Goal: Task Accomplishment & Management: Use online tool/utility

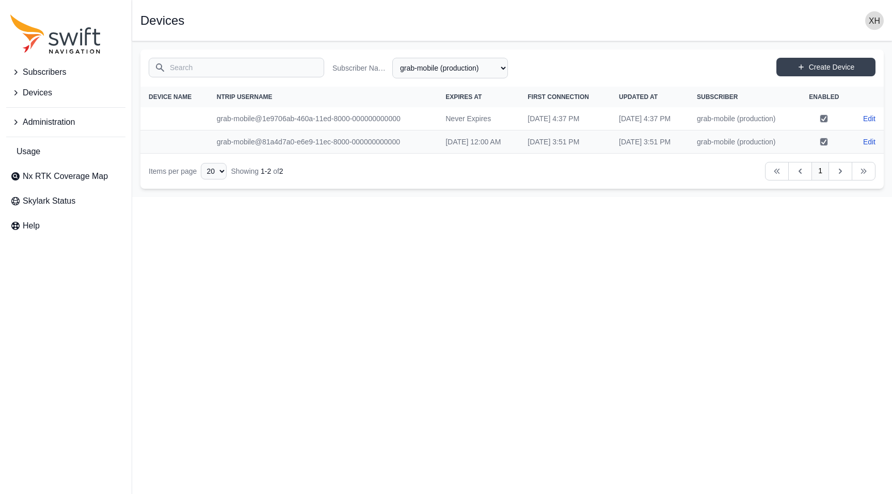
select select "fe55257b-e26b-4112-869a-e544fc77323b"
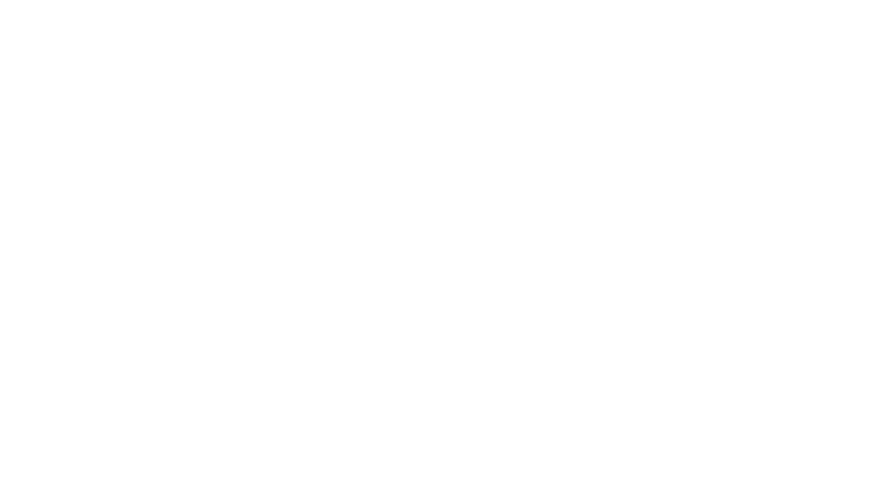
select select "fe55257b-e26b-4112-869a-e544fc77323b"
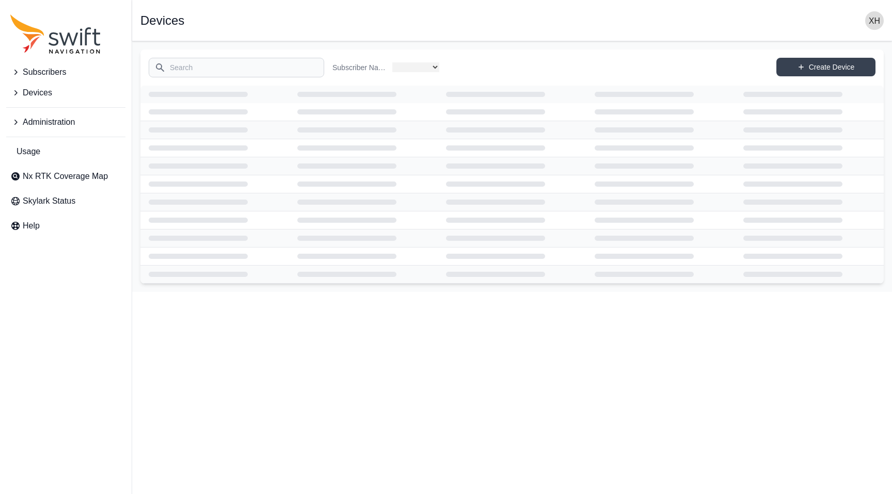
select select "fe55257b-e26b-4112-869a-e544fc77323b"
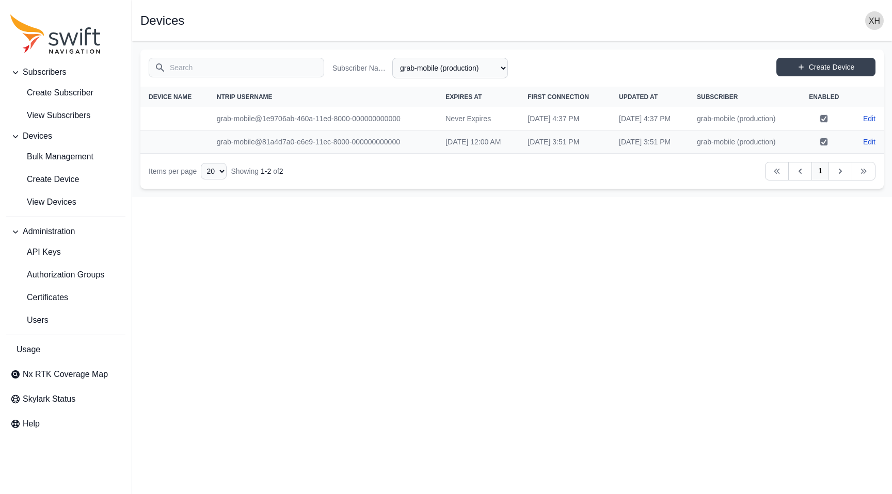
select select "fe55257b-e26b-4112-869a-e544fc77323b"
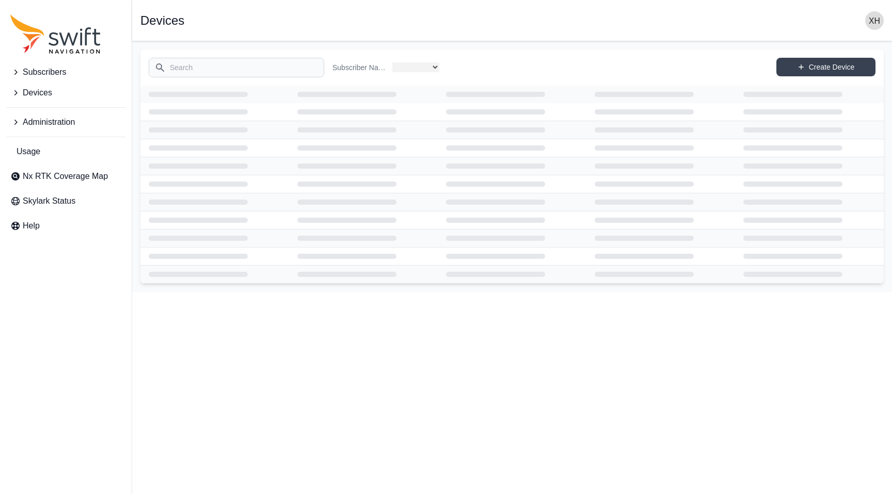
select select "fe55257b-e26b-4112-869a-e544fc77323b"
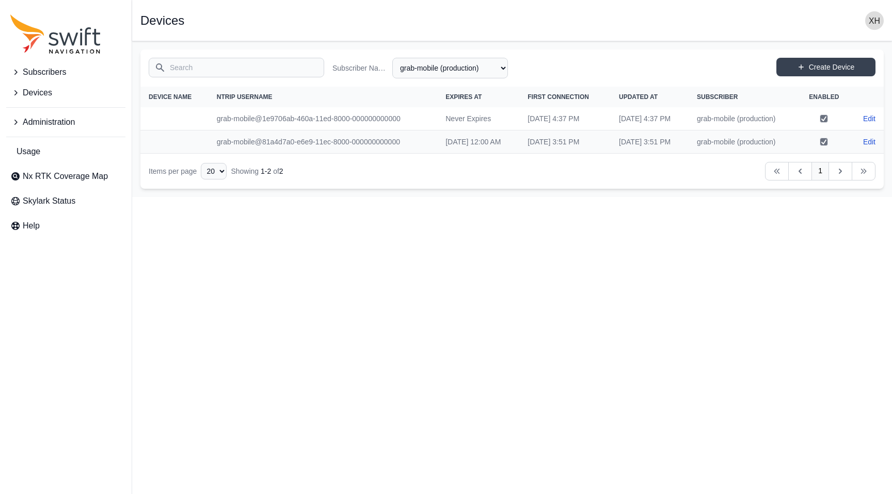
click at [68, 93] on button "Devices" at bounding box center [65, 93] width 119 height 21
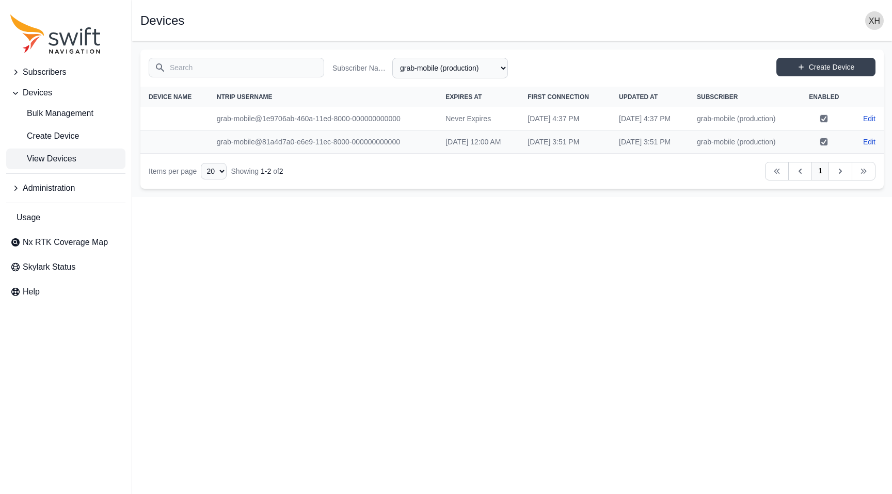
click at [67, 154] on span "View Devices" at bounding box center [43, 159] width 66 height 12
select select "Subscriber"
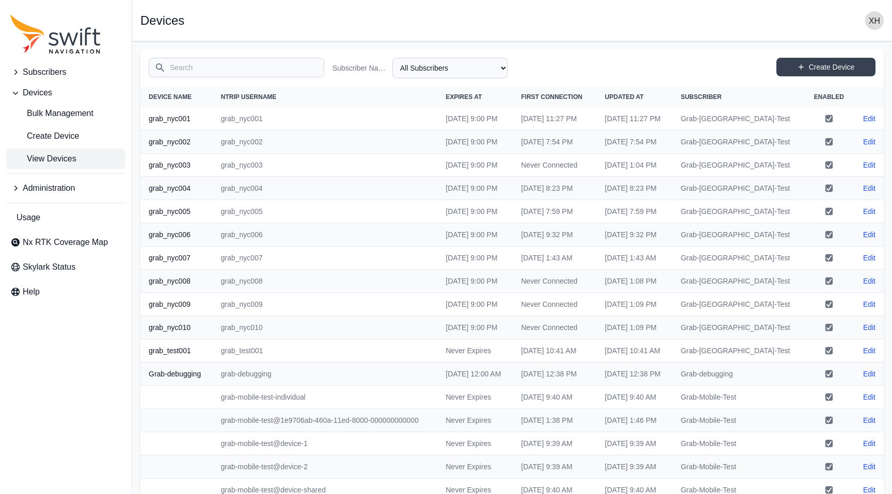
click at [37, 71] on span "Subscribers" at bounding box center [44, 72] width 43 height 12
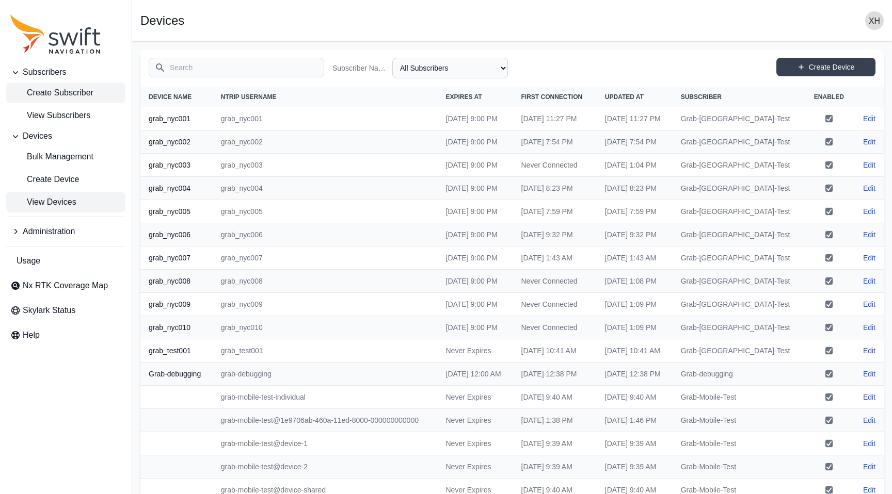
click at [53, 103] on link "Create Subscriber" at bounding box center [65, 93] width 119 height 21
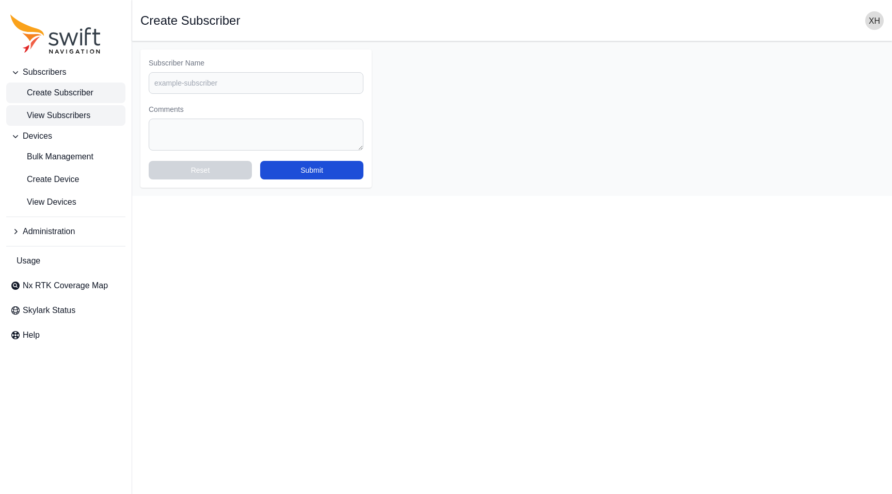
click at [66, 114] on span "View Subscribers" at bounding box center [50, 115] width 80 height 12
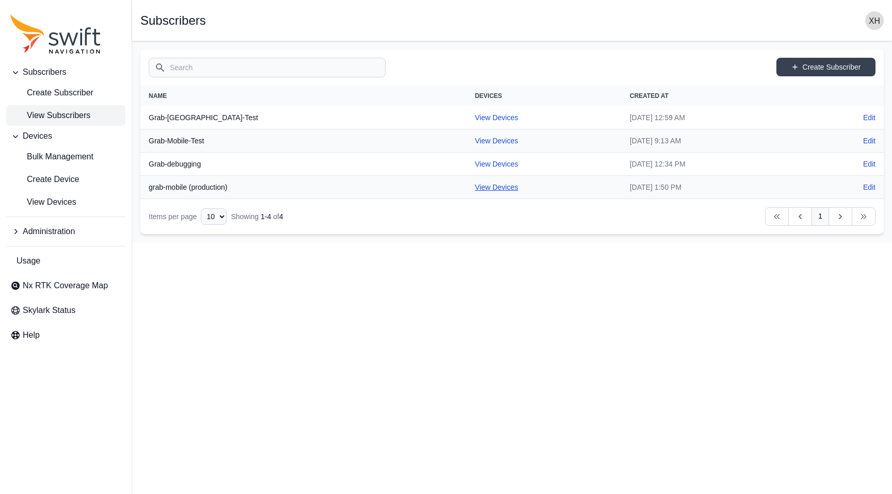
click at [475, 183] on link "View Devices" at bounding box center [496, 187] width 43 height 8
select select "fe55257b-e26b-4112-869a-e544fc77323b"
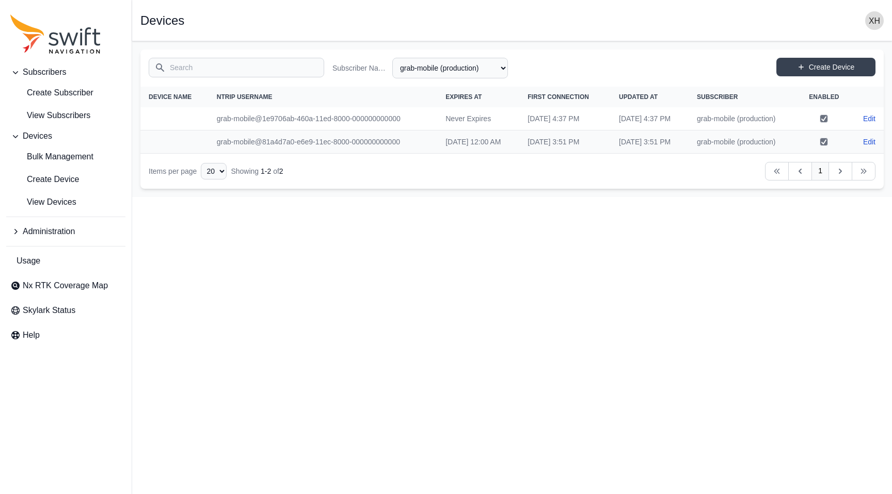
click at [65, 232] on span "Administration" at bounding box center [49, 232] width 52 height 12
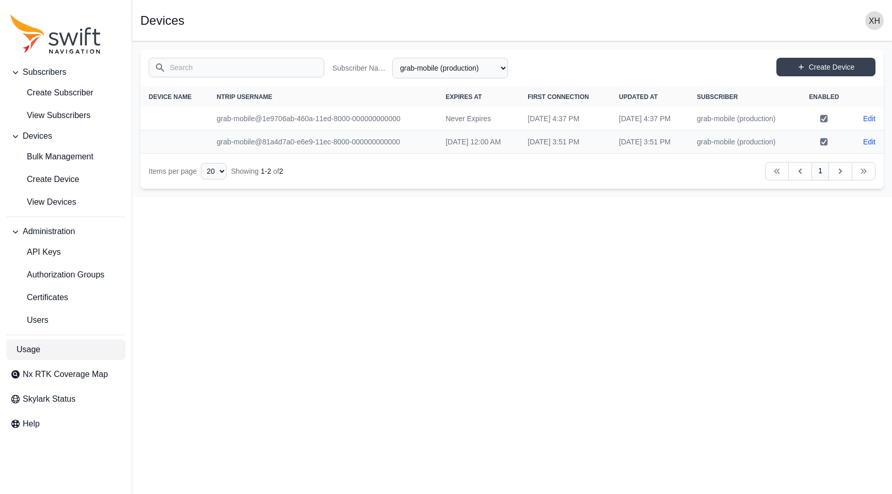
click at [65, 349] on link "Usage" at bounding box center [65, 350] width 119 height 21
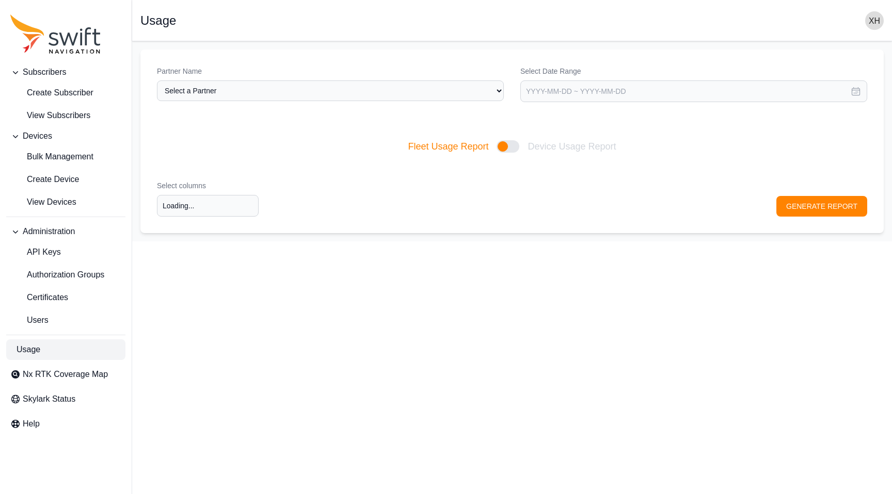
type input "Select columns"
click at [502, 149] on div at bounding box center [507, 146] width 23 height 12
click at [408, 147] on input "Fleet Usage Report Device Usage Report" at bounding box center [407, 147] width 1 height 1
checkbox input "true"
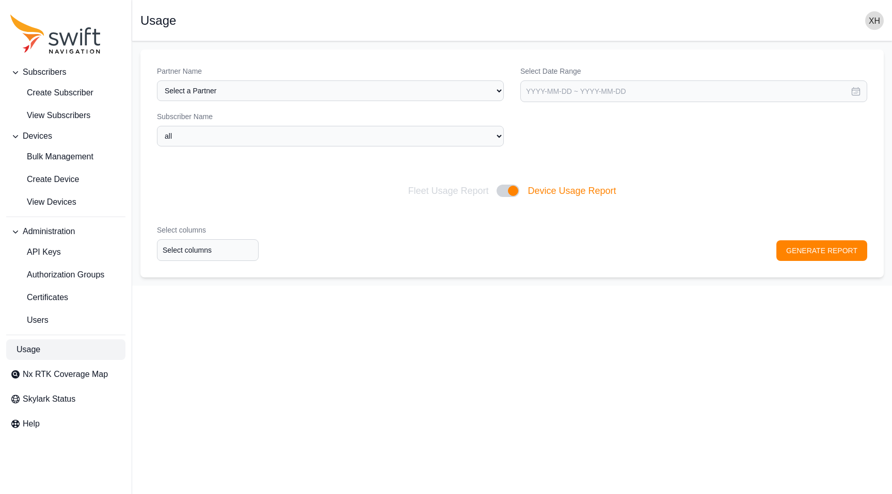
click at [465, 79] on div "Partner Name Select a Partner Grab" at bounding box center [330, 83] width 347 height 35
click at [462, 91] on select "Select a Partner Grab" at bounding box center [330, 91] width 347 height 21
click at [157, 81] on select "Select a Partner Grab" at bounding box center [330, 91] width 347 height 21
select select "3f7c8ae7-4574-44cd-b1e2-e924d7be4325"
click at [462, 139] on select "all Grab-debugging grab-mobile (production) Grab-Mobile-Test Grab-[GEOGRAPHIC_D…" at bounding box center [330, 136] width 347 height 21
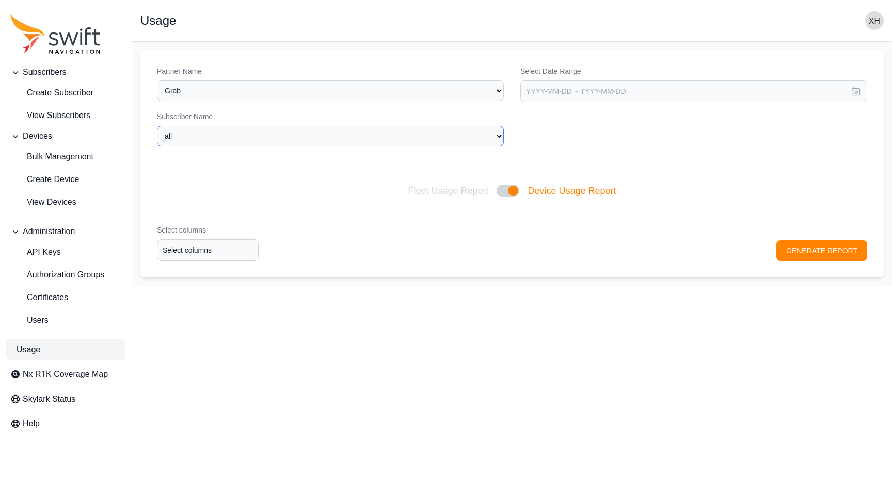
select select "fe55257b-e26b-4112-869a-e544fc77323b"
click at [157, 126] on select "all Grab-debugging grab-mobile (production) Grab-Mobile-Test Grab-[GEOGRAPHIC_D…" at bounding box center [330, 136] width 347 height 21
click at [603, 83] on input "text" at bounding box center [693, 92] width 347 height 22
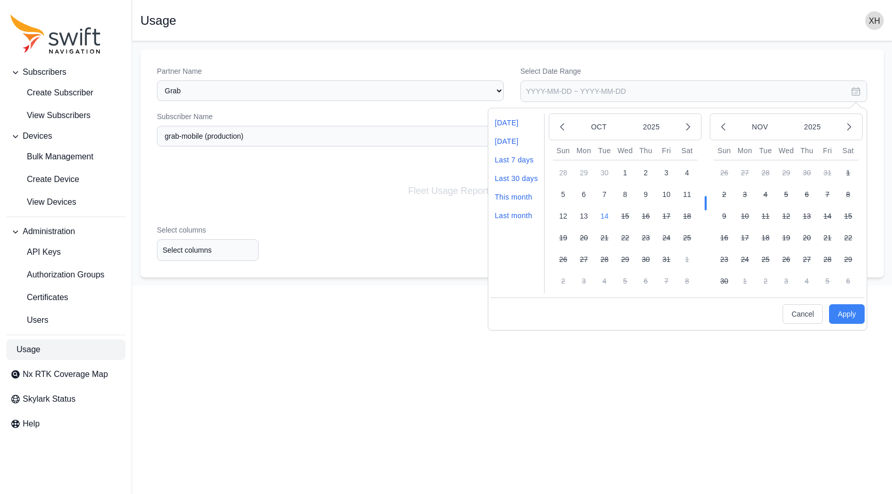
click at [605, 216] on button "14" at bounding box center [604, 216] width 21 height 21
click at [845, 309] on button "Apply" at bounding box center [847, 314] width 36 height 20
type input "[DATE] ~ [DATE]"
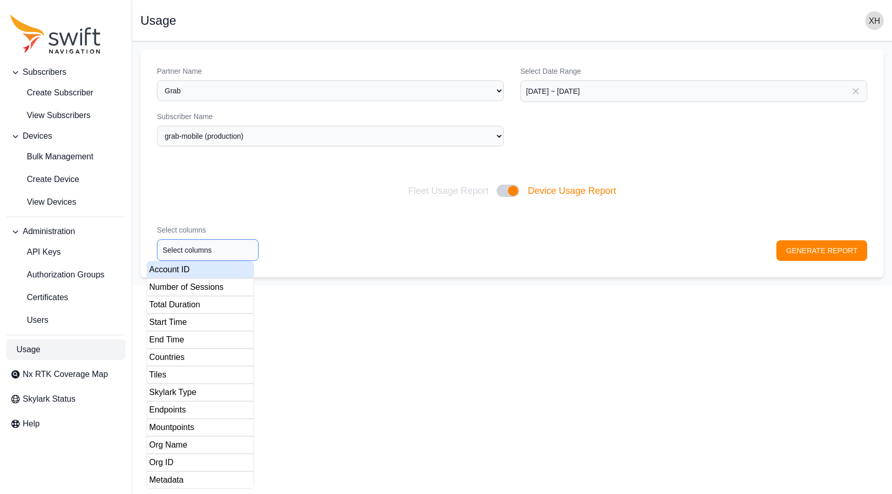
click at [237, 252] on input "Select columns" at bounding box center [208, 250] width 102 height 22
click at [221, 276] on div "Account ID" at bounding box center [200, 270] width 107 height 18
click at [217, 288] on div "Number of Sessions" at bounding box center [200, 288] width 107 height 18
click at [213, 301] on div "Total Duration" at bounding box center [200, 305] width 107 height 18
click at [213, 315] on div "Start Time" at bounding box center [200, 323] width 107 height 18
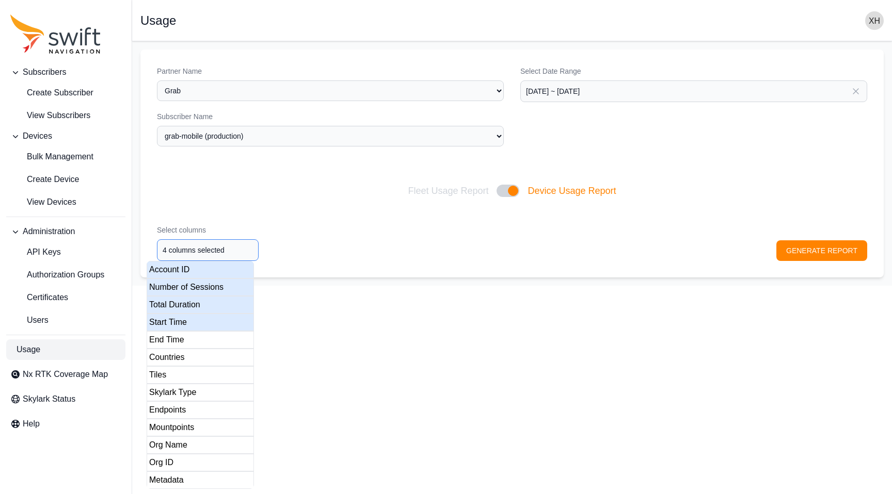
type input "5 columns selected"
click at [205, 346] on div "End Time" at bounding box center [200, 340] width 107 height 18
click at [814, 251] on div "Select columns 5 columns selected GENERATE REPORT" at bounding box center [511, 242] width 743 height 69
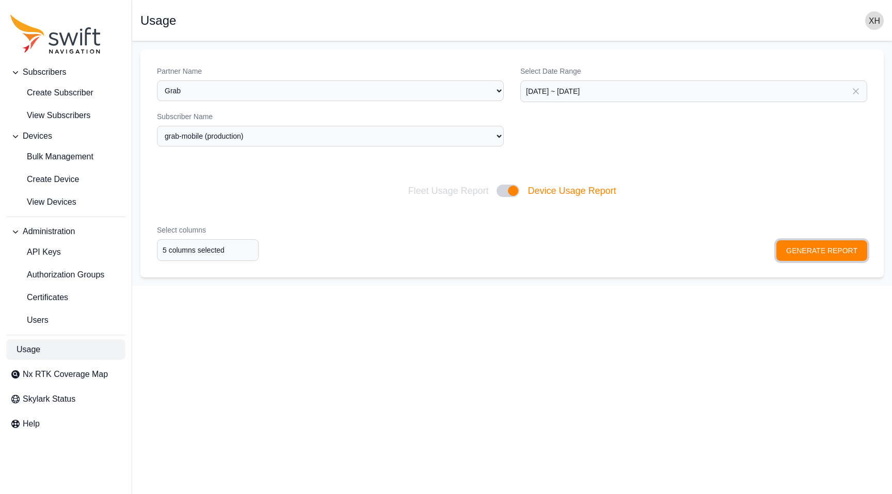
click at [813, 248] on button "GENERATE REPORT" at bounding box center [821, 250] width 91 height 21
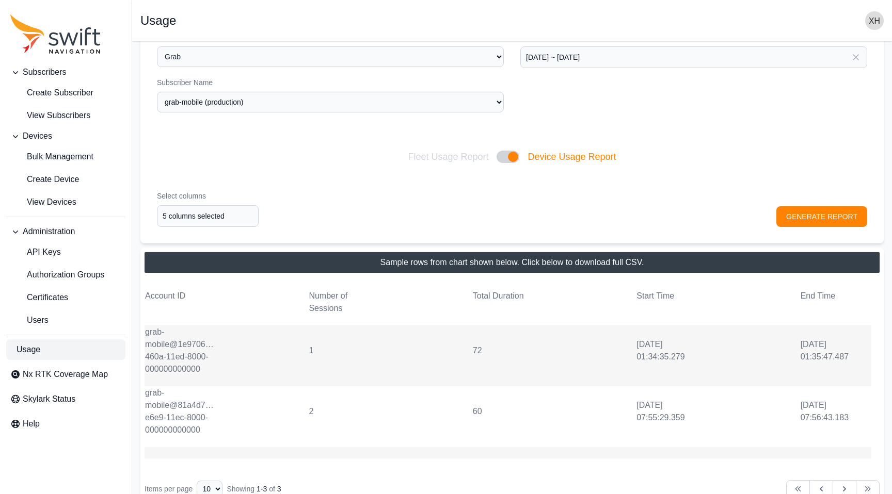
scroll to position [38, 0]
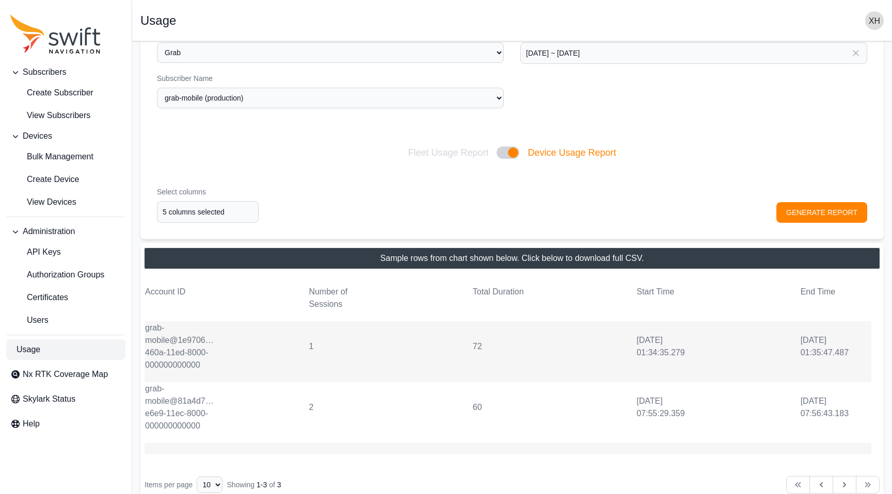
click at [671, 411] on td "[DATE] 07:55:29.359" at bounding box center [671, 408] width 71 height 26
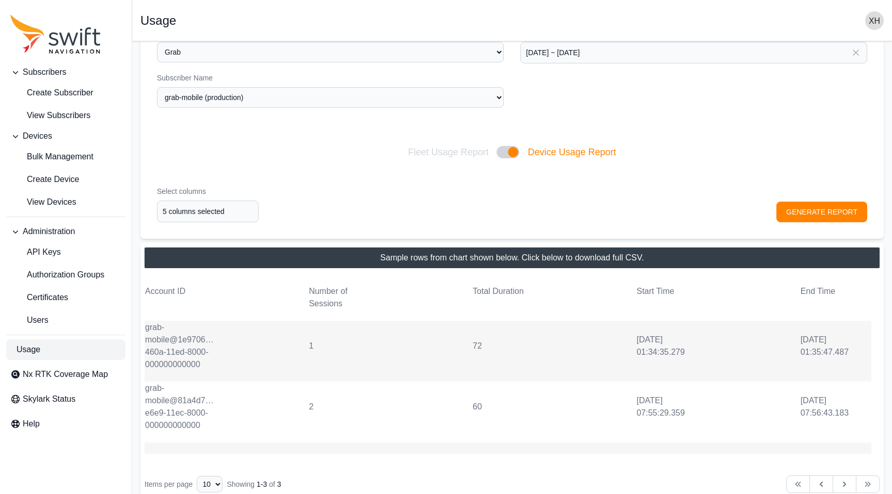
click at [665, 412] on td "[DATE] 07:55:29.359" at bounding box center [671, 407] width 71 height 26
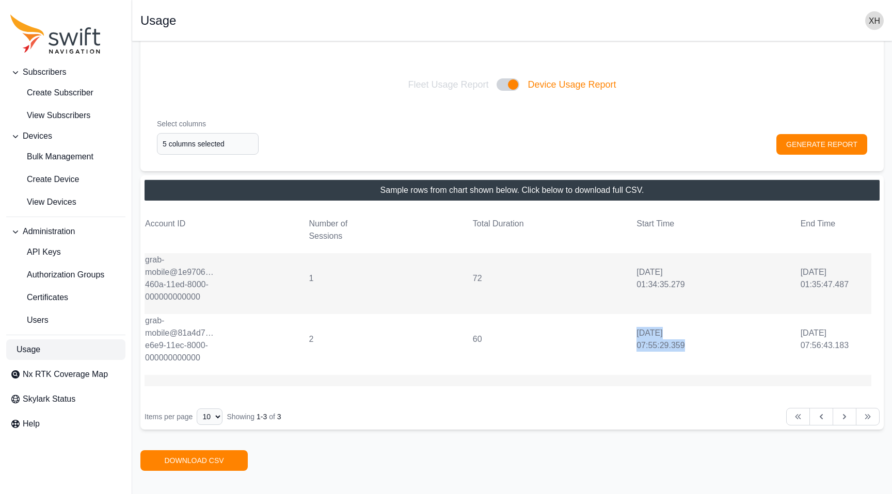
scroll to position [108, 0]
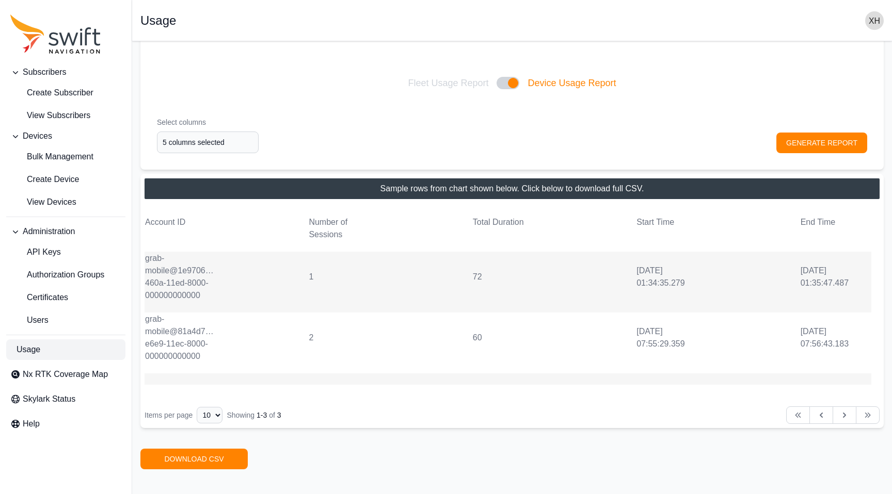
click at [670, 350] on td "[DATE] 07:55:29.359" at bounding box center [671, 338] width 71 height 26
drag, startPoint x: 637, startPoint y: 343, endPoint x: 703, endPoint y: 343, distance: 65.5
click at [703, 343] on td "[DATE] 07:55:29.359" at bounding box center [671, 338] width 71 height 26
click at [633, 335] on tr "grab-mobile@81a4d7a0-e6e9-11ec-8000-000000000000 2 60 [DATE] 07:55:29.359 [DATE…" at bounding box center [508, 343] width 727 height 61
drag, startPoint x: 636, startPoint y: 342, endPoint x: 667, endPoint y: 342, distance: 31.0
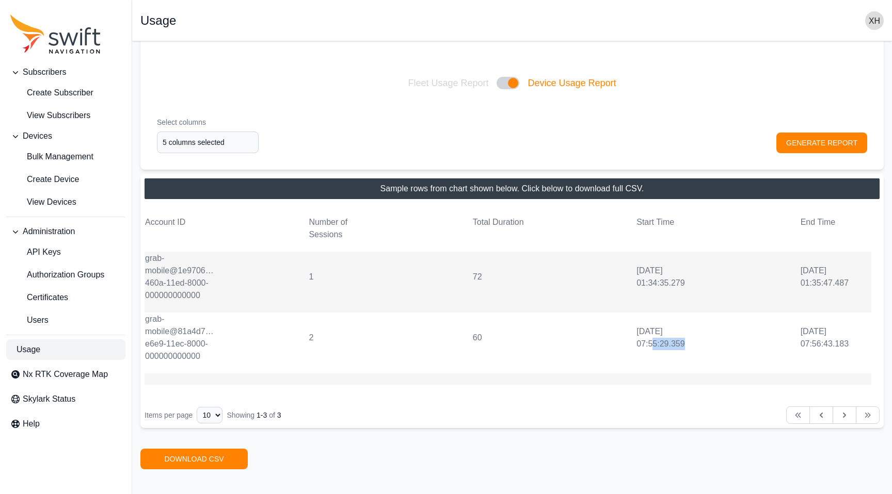
click at [668, 342] on td "[DATE] 07:55:29.359" at bounding box center [671, 338] width 71 height 26
copy td "07:55:29"
click at [657, 323] on tr "grab-mobile@81a4d7a0-e6e9-11ec-8000-000000000000 2 60 [DATE] 07:55:29.359 [DATE…" at bounding box center [508, 343] width 727 height 61
drag, startPoint x: 634, startPoint y: 331, endPoint x: 667, endPoint y: 342, distance: 34.4
click at [667, 342] on tr "grab-mobile@81a4d7a0-e6e9-11ec-8000-000000000000 2 60 [DATE] 07:55:29.359 [DATE…" at bounding box center [508, 343] width 727 height 61
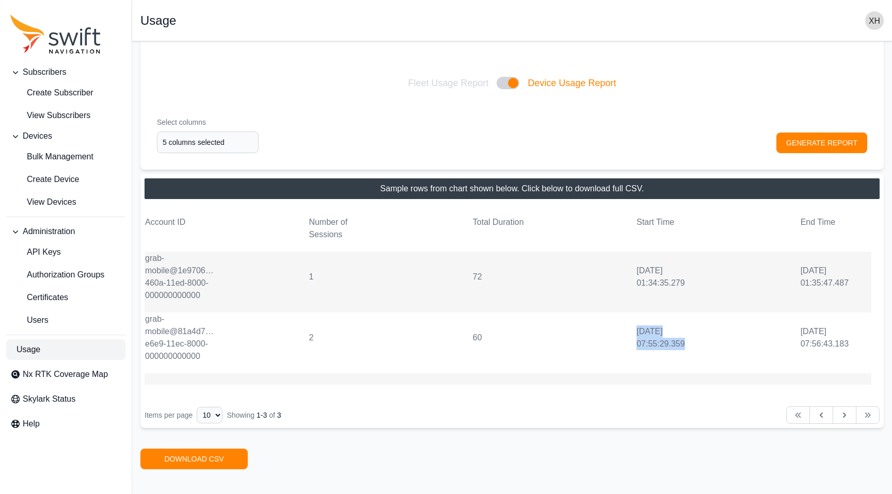
copy td "[DATE] 07:55:29"
click at [696, 338] on td "[DATE] 07:55:29.359" at bounding box center [671, 338] width 71 height 26
